Goal: Task Accomplishment & Management: Manage account settings

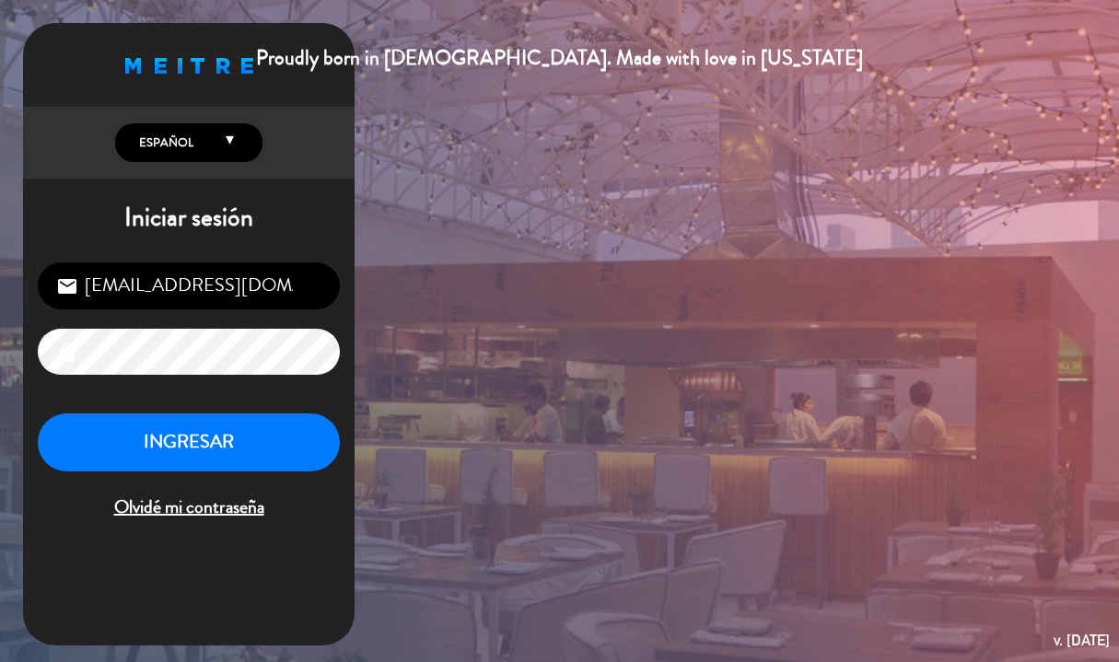
click at [229, 285] on input "[EMAIL_ADDRESS][DOMAIN_NAME]" at bounding box center [189, 285] width 302 height 47
type input "[EMAIL_ADDRESS][DOMAIN_NAME]"
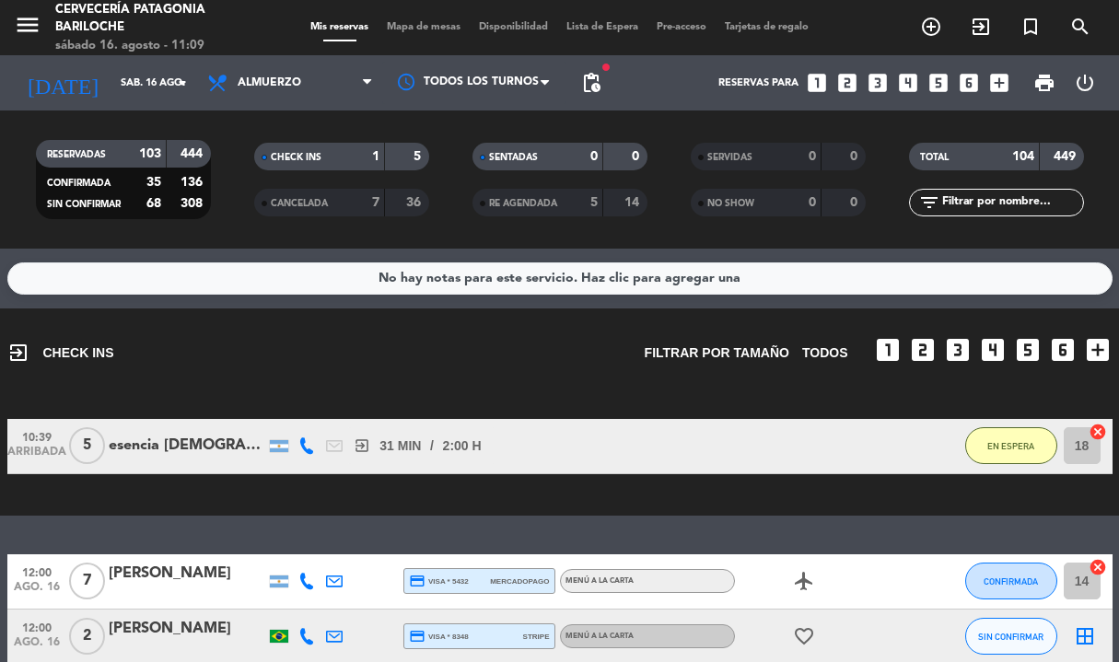
scroll to position [73, 0]
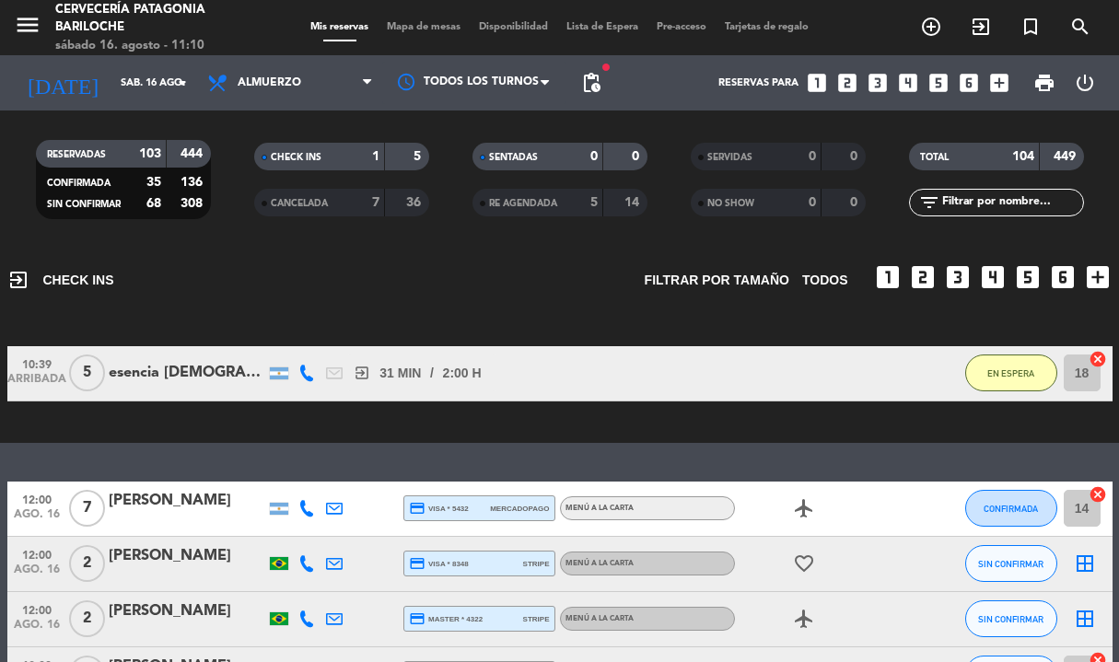
click at [157, 377] on div "esencia [DEMOGRAPHIC_DATA]" at bounding box center [187, 373] width 157 height 24
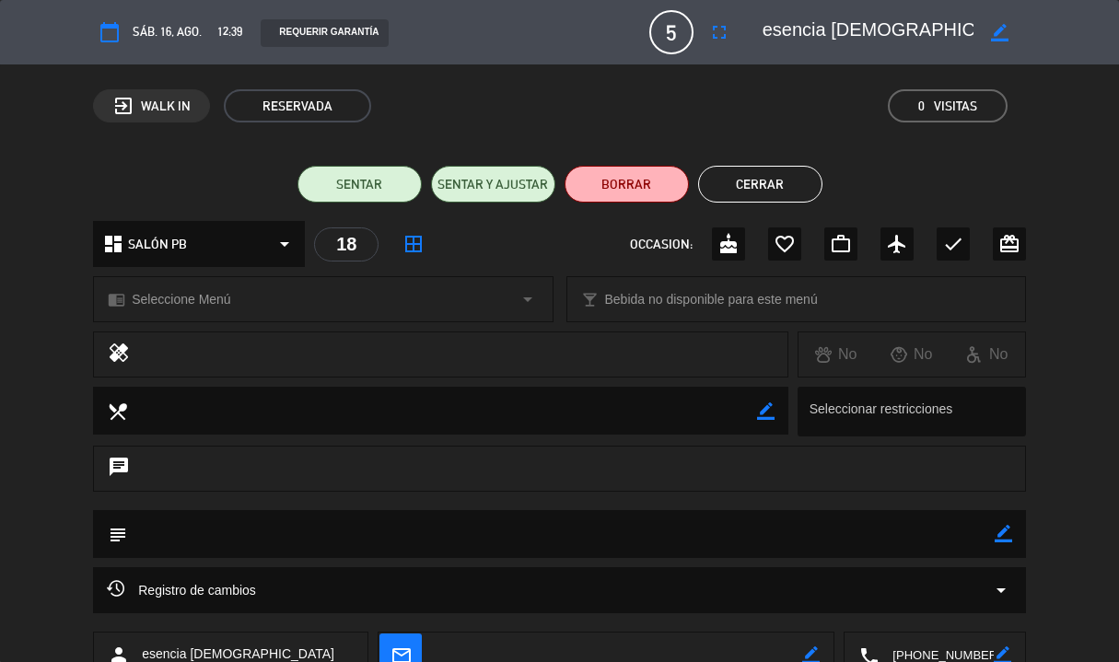
click at [1002, 534] on icon "border_color" at bounding box center [1002, 533] width 17 height 17
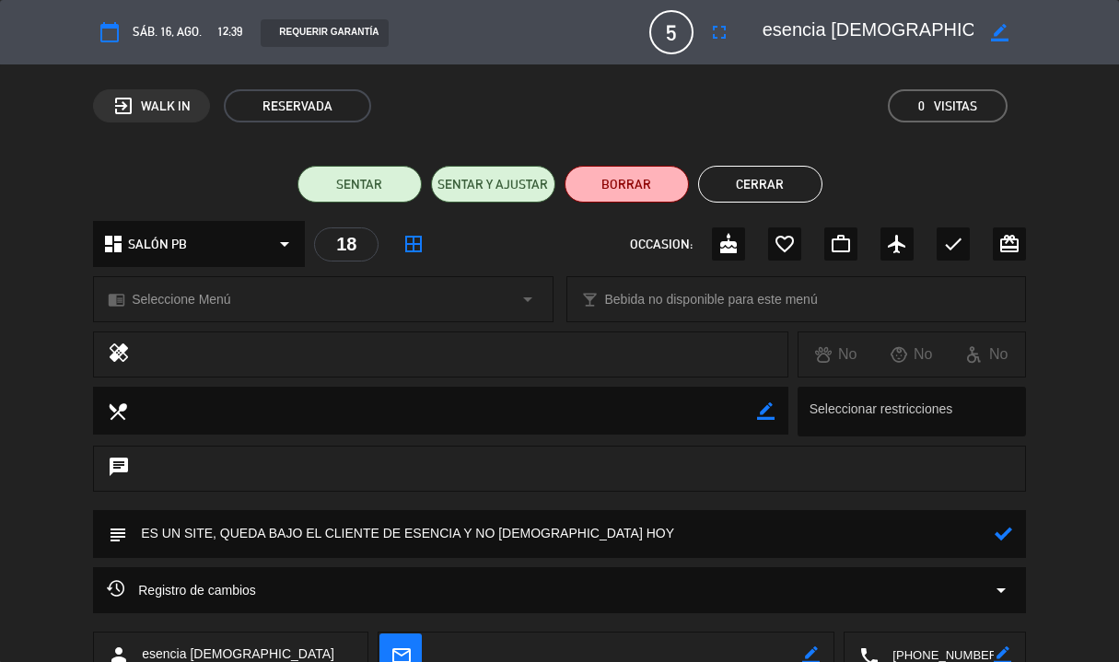
type textarea "ES UN SITE, QUEDA BAJO EL CLIENTE DE ESENCIA Y NO [DEMOGRAPHIC_DATA] HOY"
click at [1006, 543] on div at bounding box center [1002, 534] width 17 height 48
click at [1003, 539] on icon at bounding box center [1002, 533] width 17 height 17
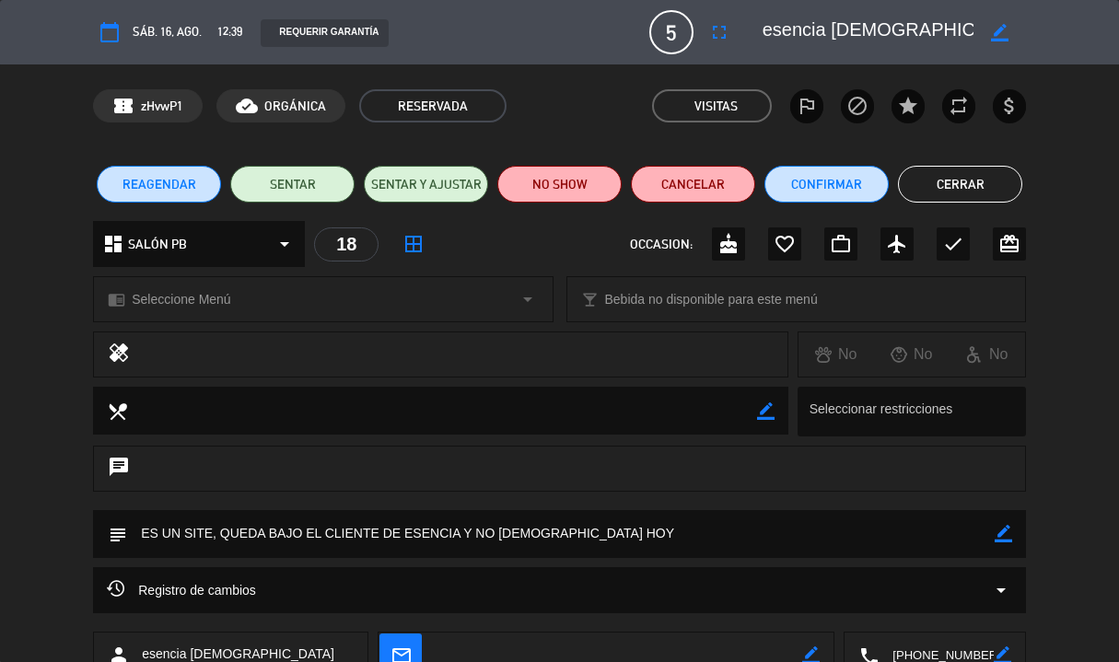
scroll to position [0, 0]
click at [984, 186] on button "Cerrar" at bounding box center [960, 184] width 124 height 37
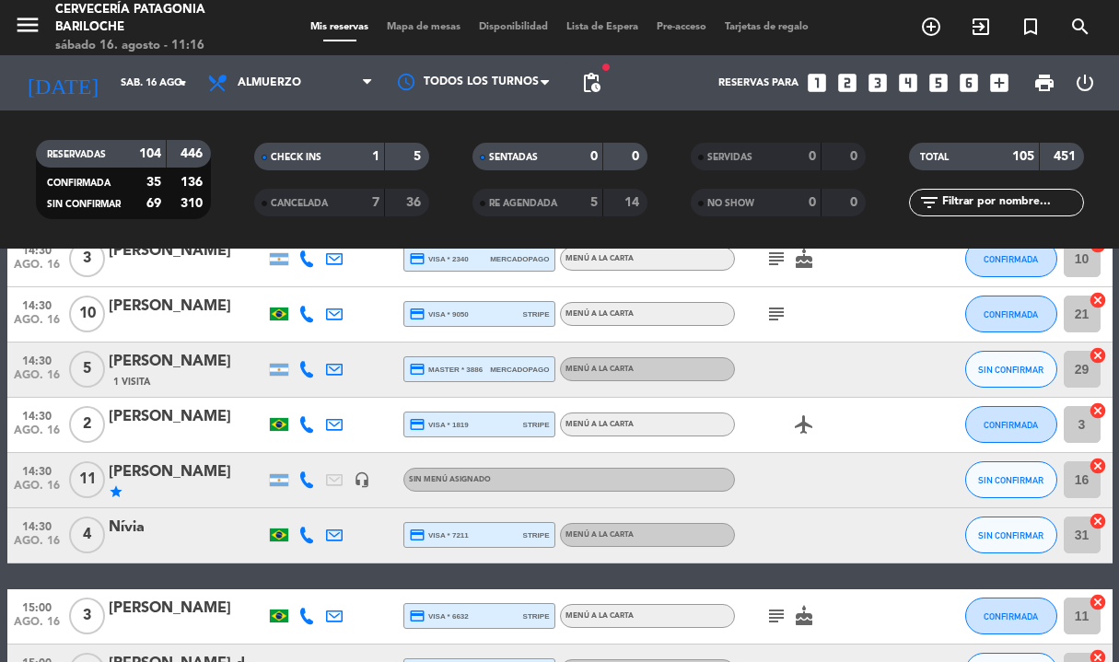
scroll to position [2085, 0]
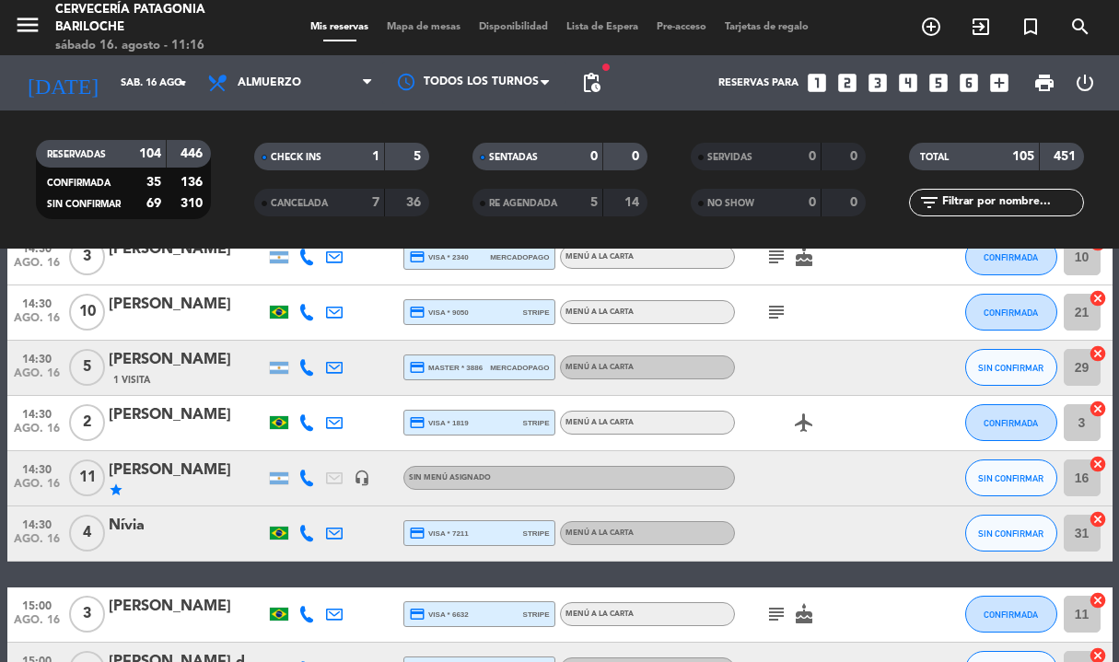
click at [363, 480] on icon "headset_mic" at bounding box center [362, 478] width 17 height 17
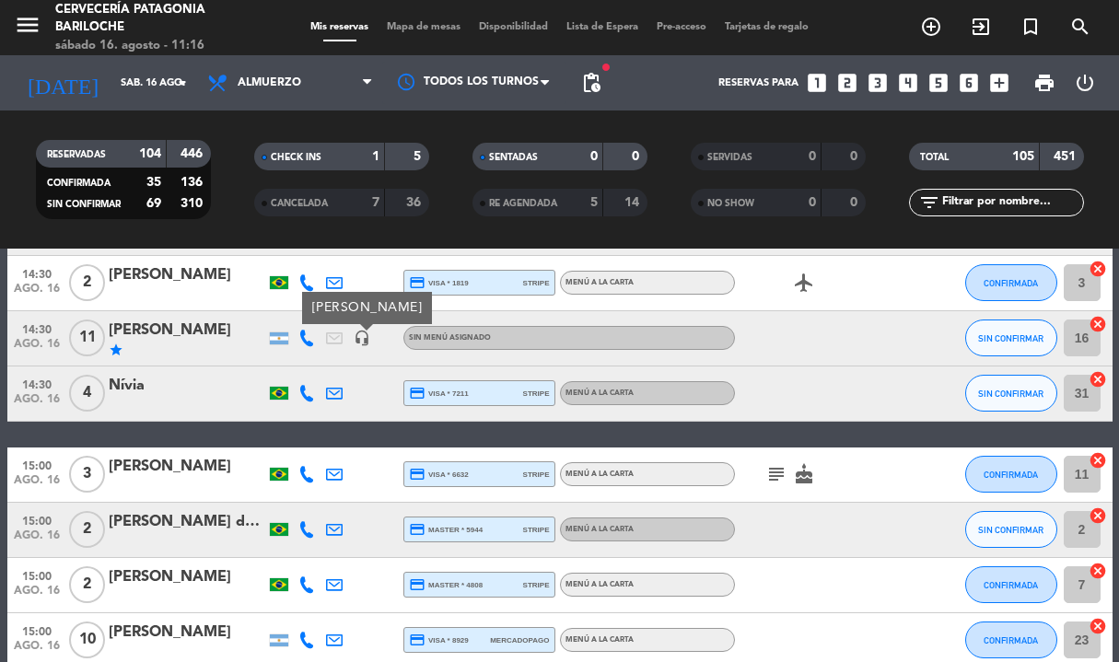
scroll to position [2150, 0]
